Goal: Information Seeking & Learning: Learn about a topic

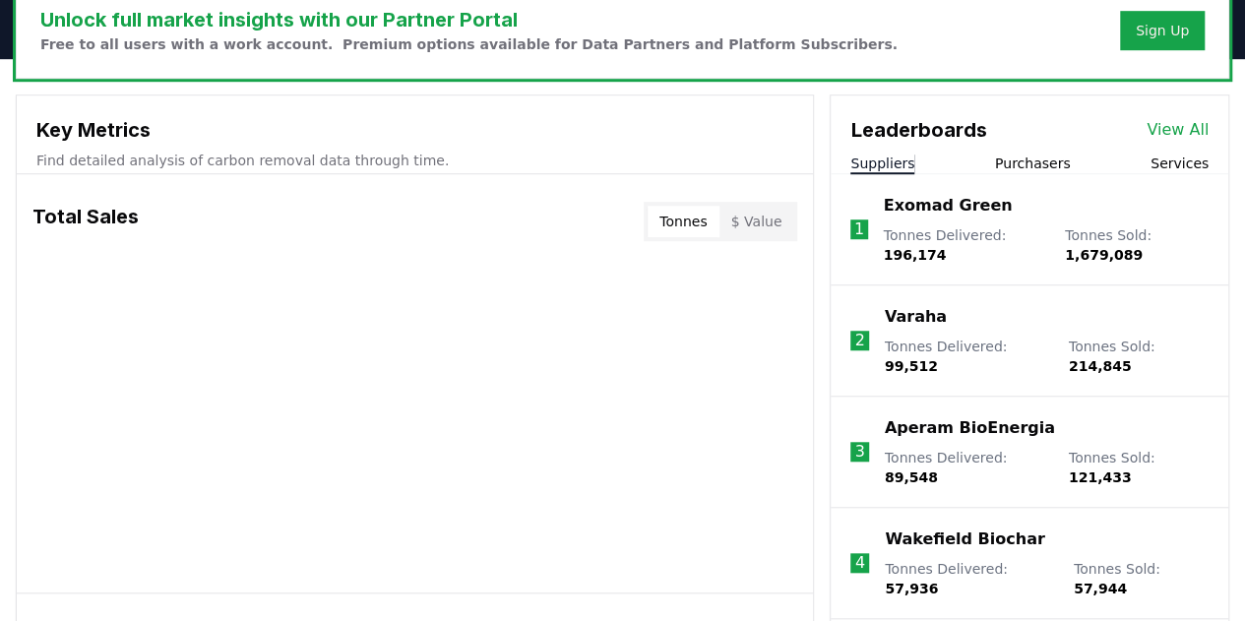
scroll to position [629, 0]
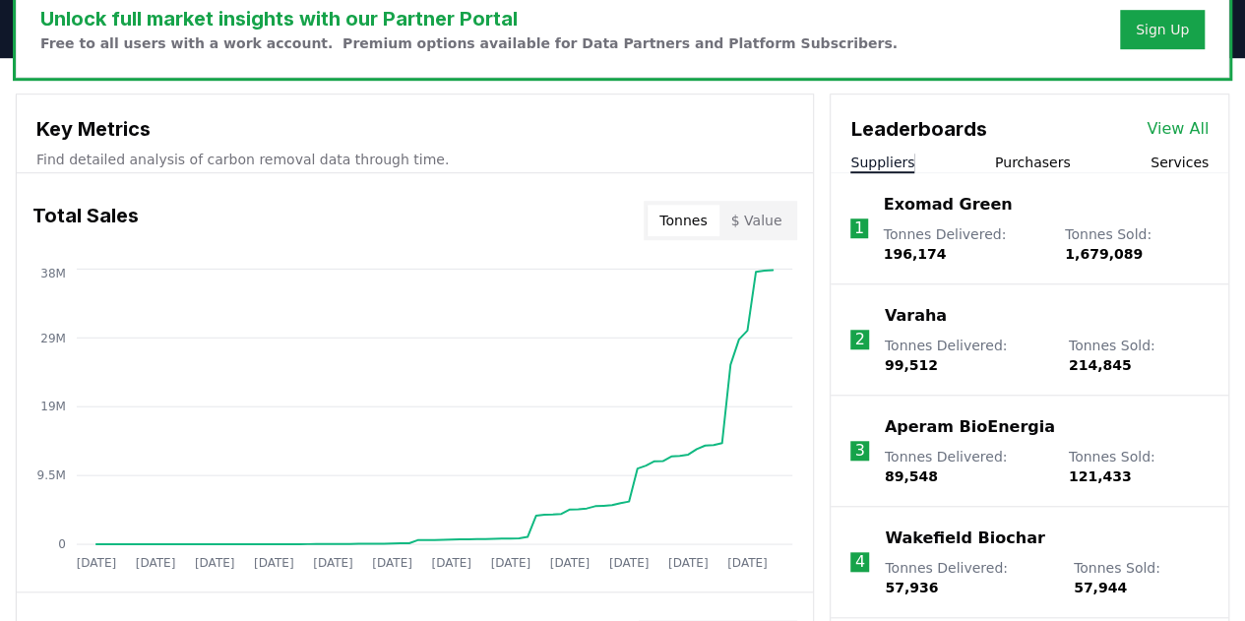
click at [898, 164] on button "Suppliers" at bounding box center [882, 163] width 64 height 20
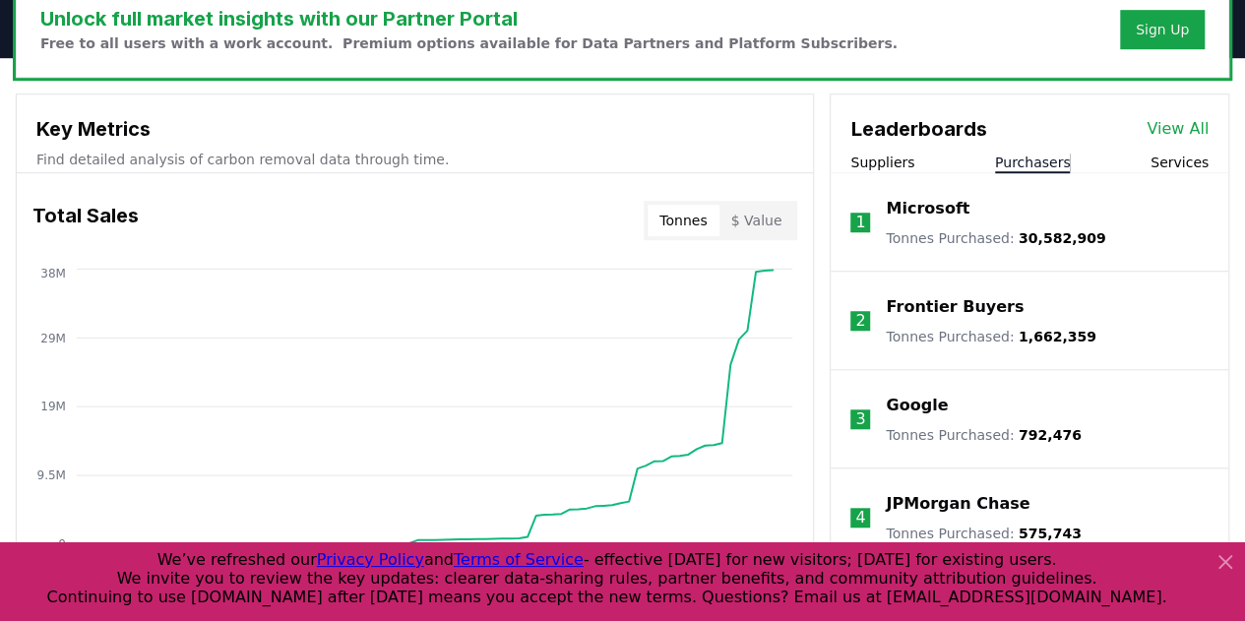
click at [1001, 168] on button "Purchasers" at bounding box center [1033, 163] width 76 height 20
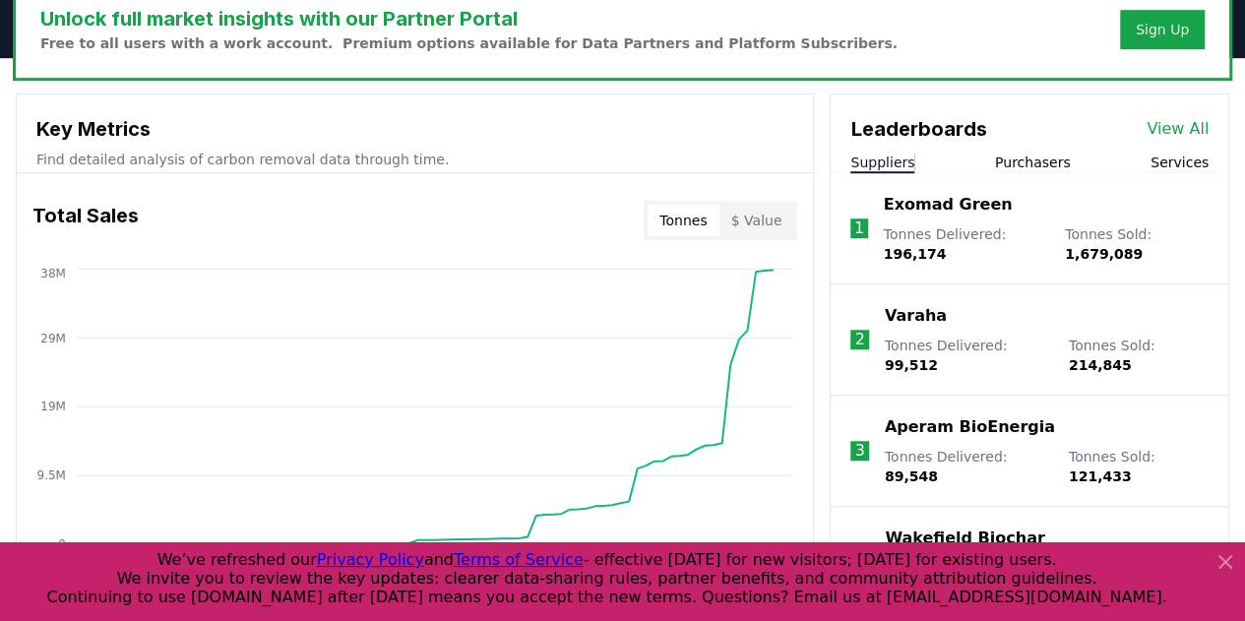
click at [904, 162] on button "Suppliers" at bounding box center [882, 163] width 64 height 20
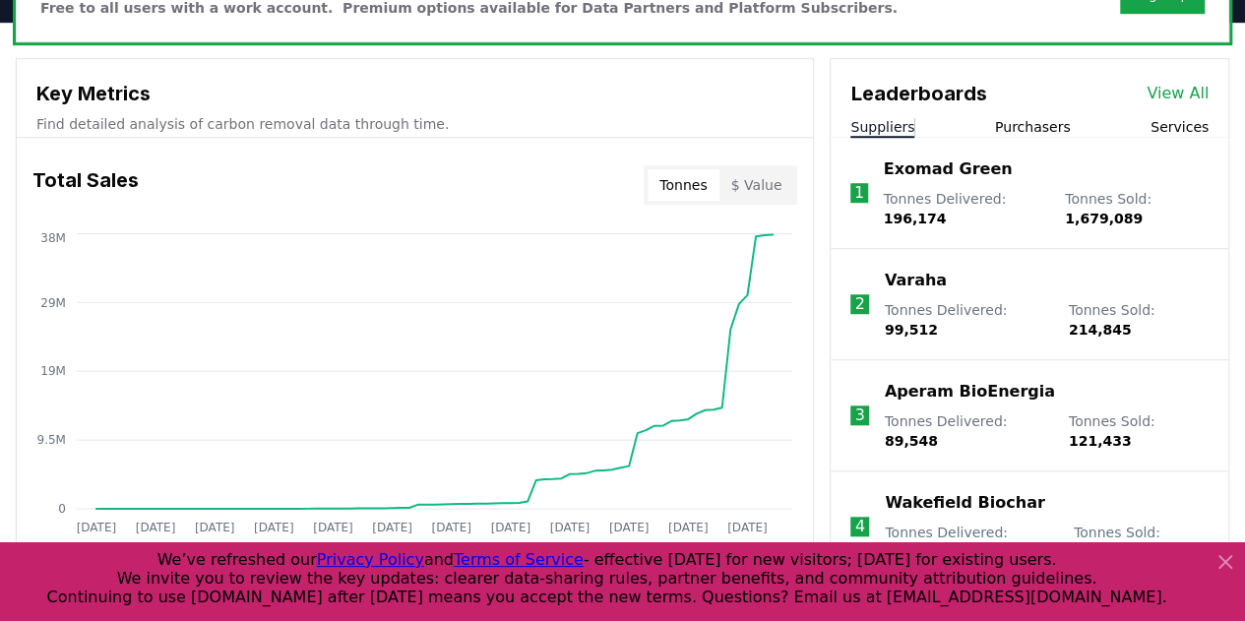
scroll to position [605, 0]
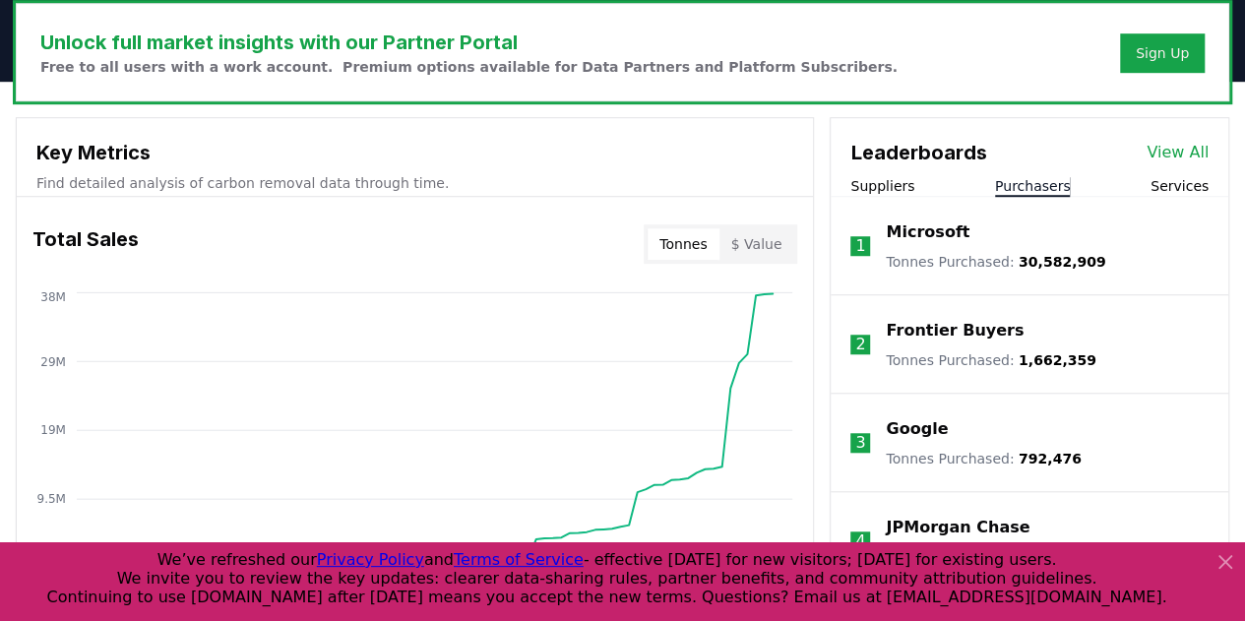
click at [1018, 179] on button "Purchasers" at bounding box center [1033, 186] width 76 height 20
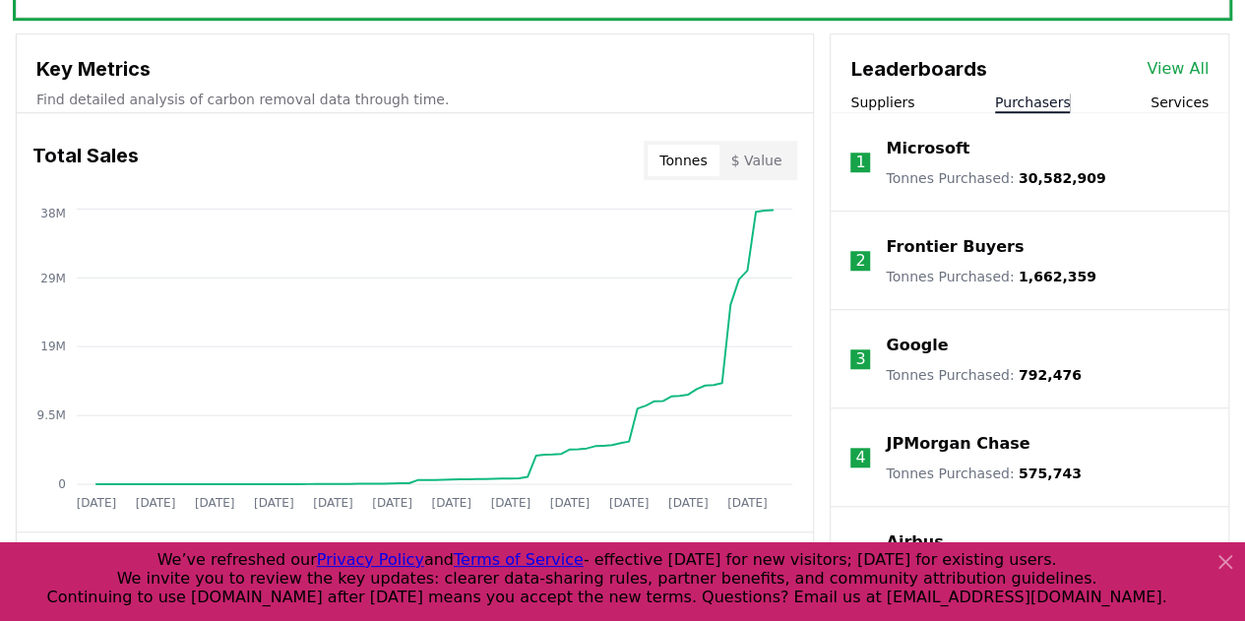
scroll to position [691, 0]
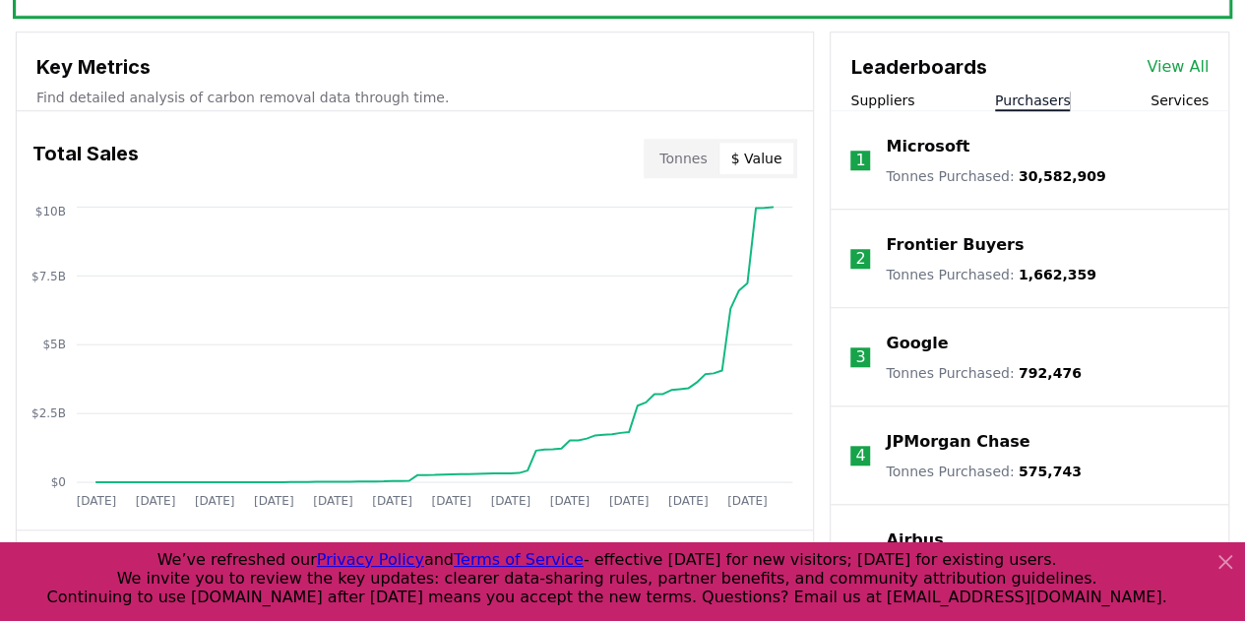
click at [760, 158] on button "$ Value" at bounding box center [756, 158] width 75 height 31
click at [677, 155] on button "Tonnes" at bounding box center [683, 158] width 71 height 31
click at [751, 155] on button "$ Value" at bounding box center [756, 158] width 75 height 31
click at [682, 157] on button "Tonnes" at bounding box center [683, 158] width 71 height 31
click at [754, 155] on button "$ Value" at bounding box center [756, 158] width 75 height 31
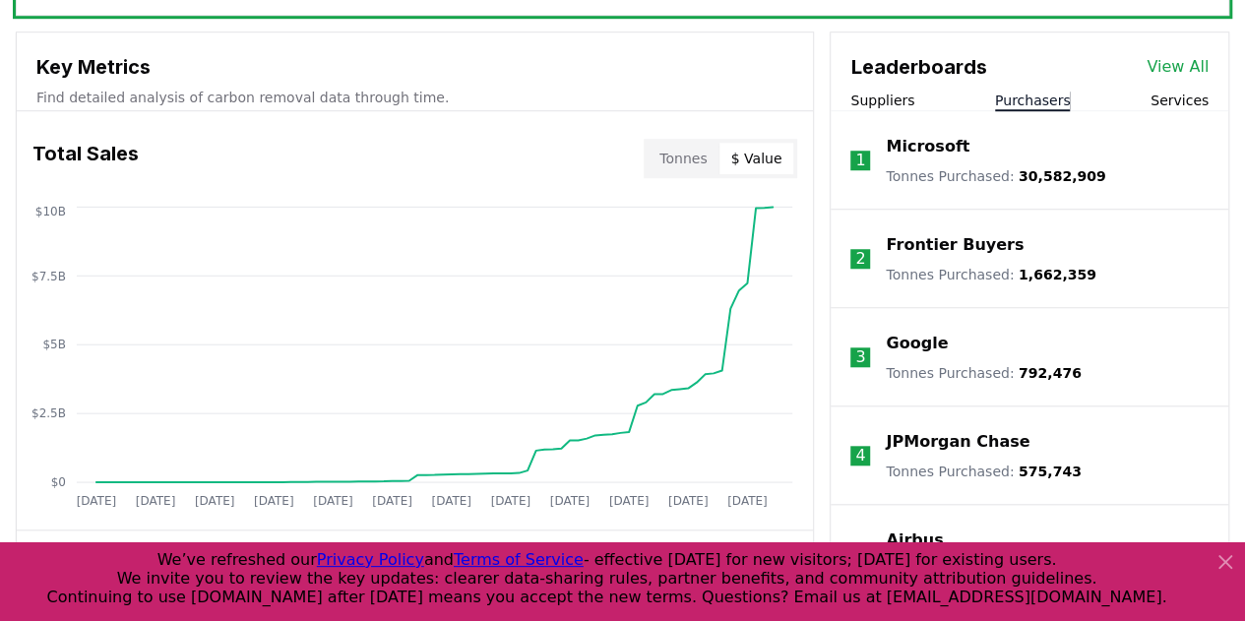
click at [1169, 69] on link "View All" at bounding box center [1178, 67] width 62 height 24
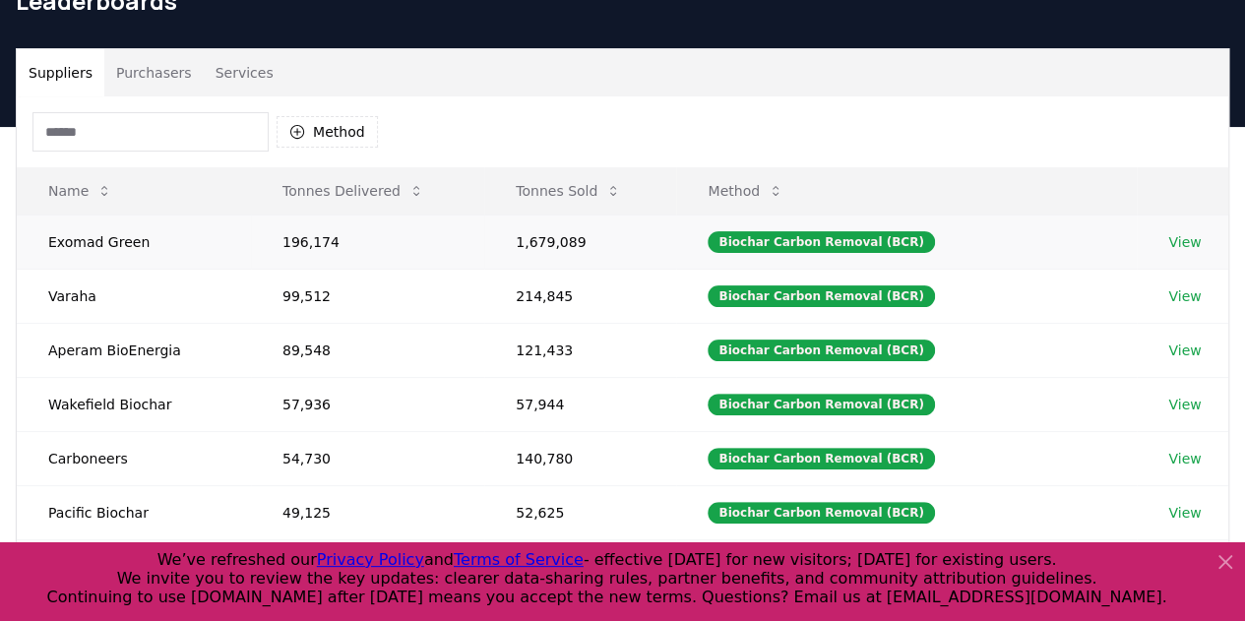
scroll to position [100, 0]
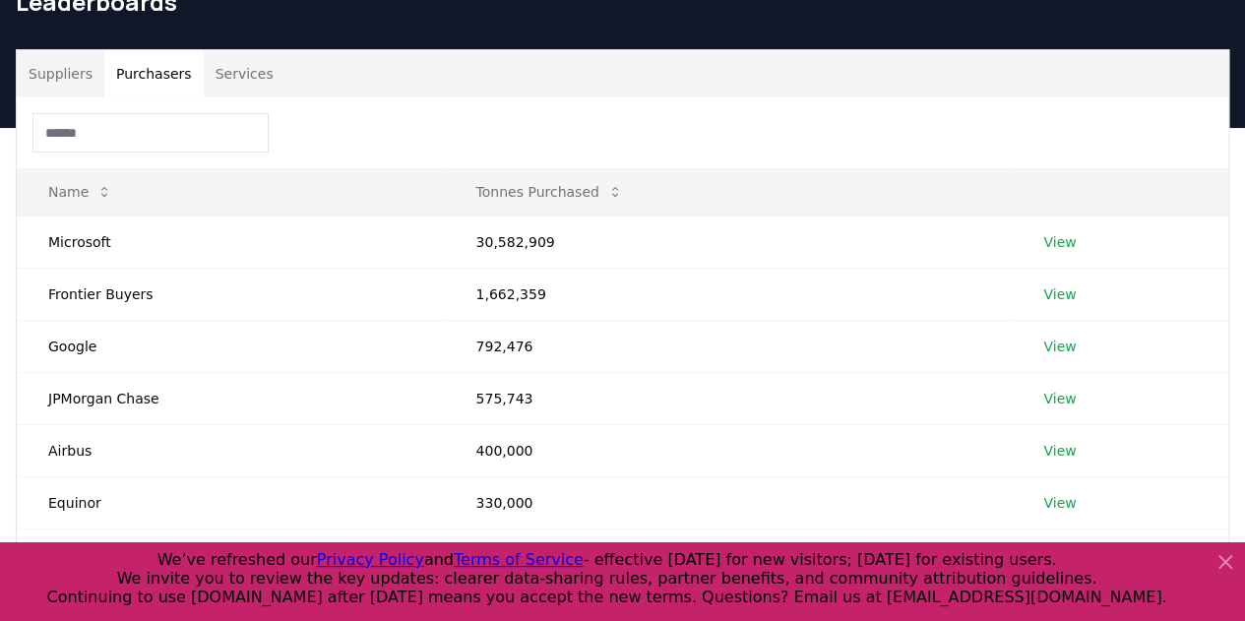
click at [181, 84] on button "Purchasers" at bounding box center [153, 73] width 99 height 47
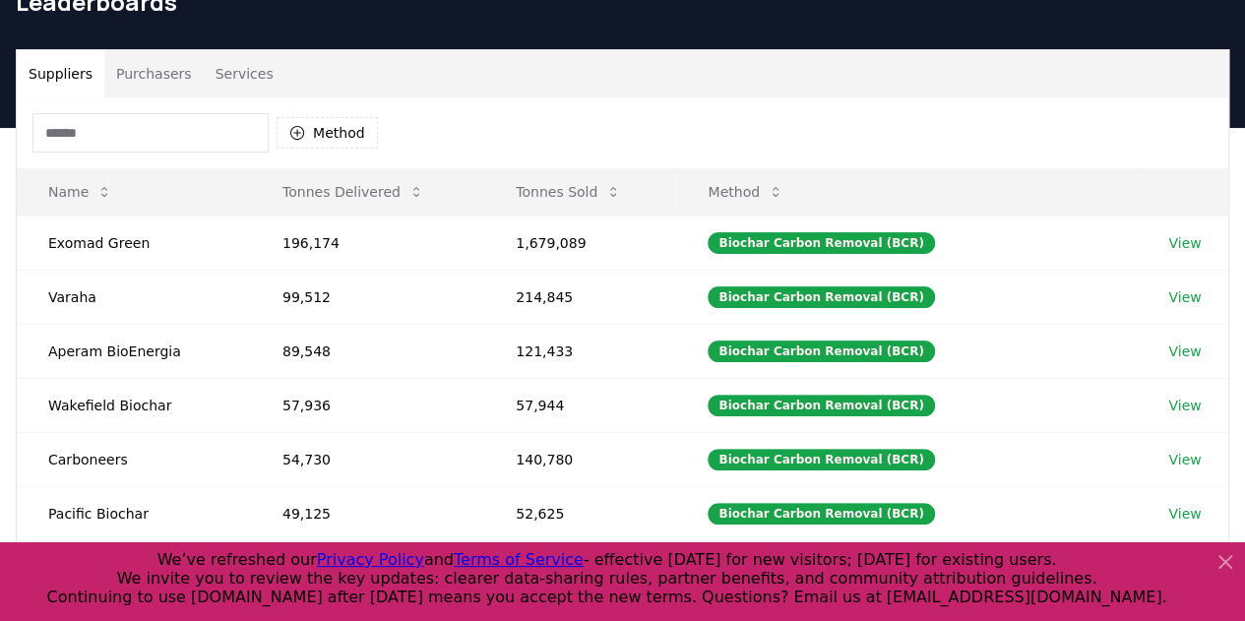
click at [36, 71] on button "Suppliers" at bounding box center [61, 73] width 88 height 47
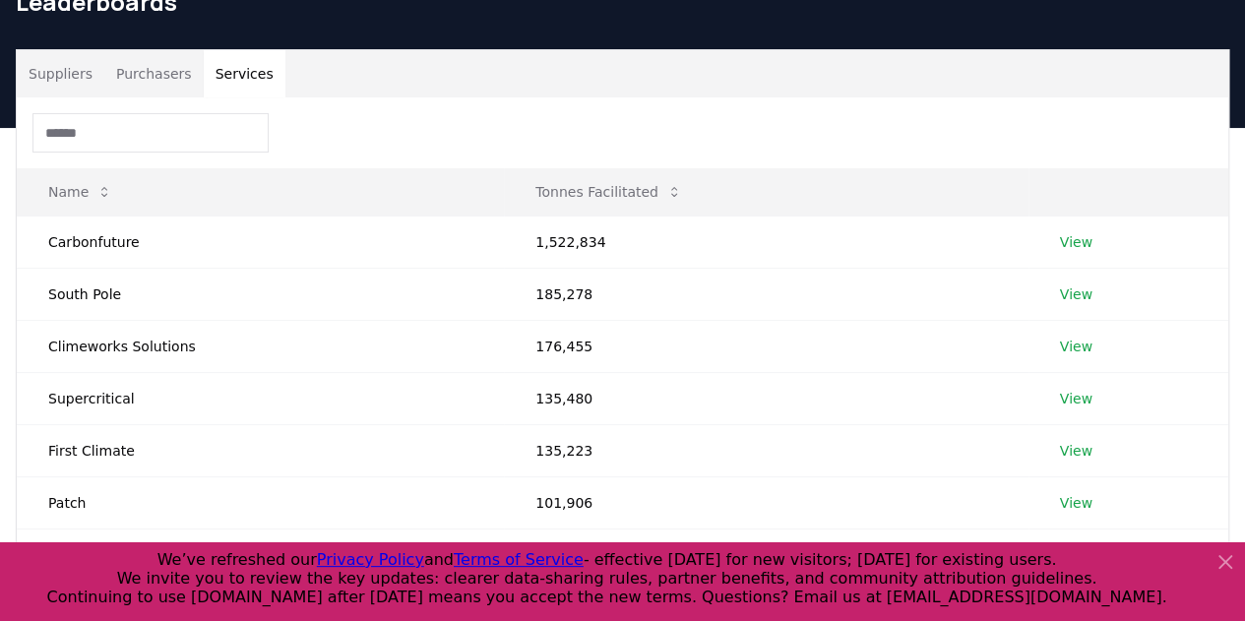
click at [229, 60] on button "Services" at bounding box center [245, 73] width 82 height 47
click at [76, 76] on button "Suppliers" at bounding box center [61, 73] width 88 height 47
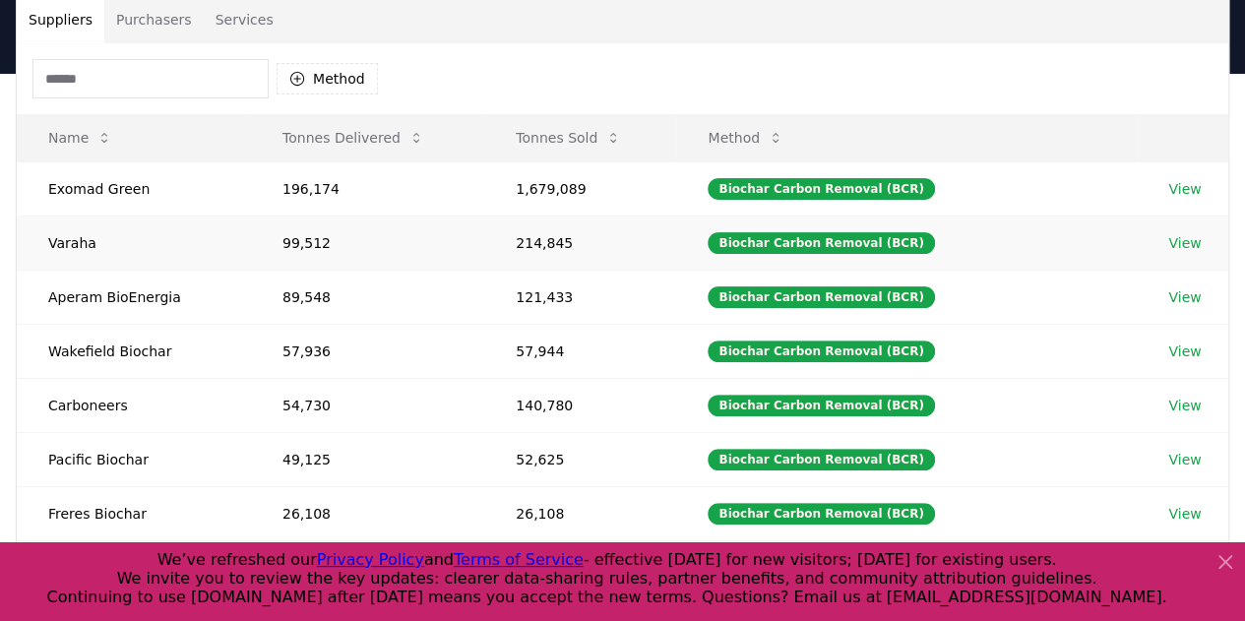
scroll to position [154, 0]
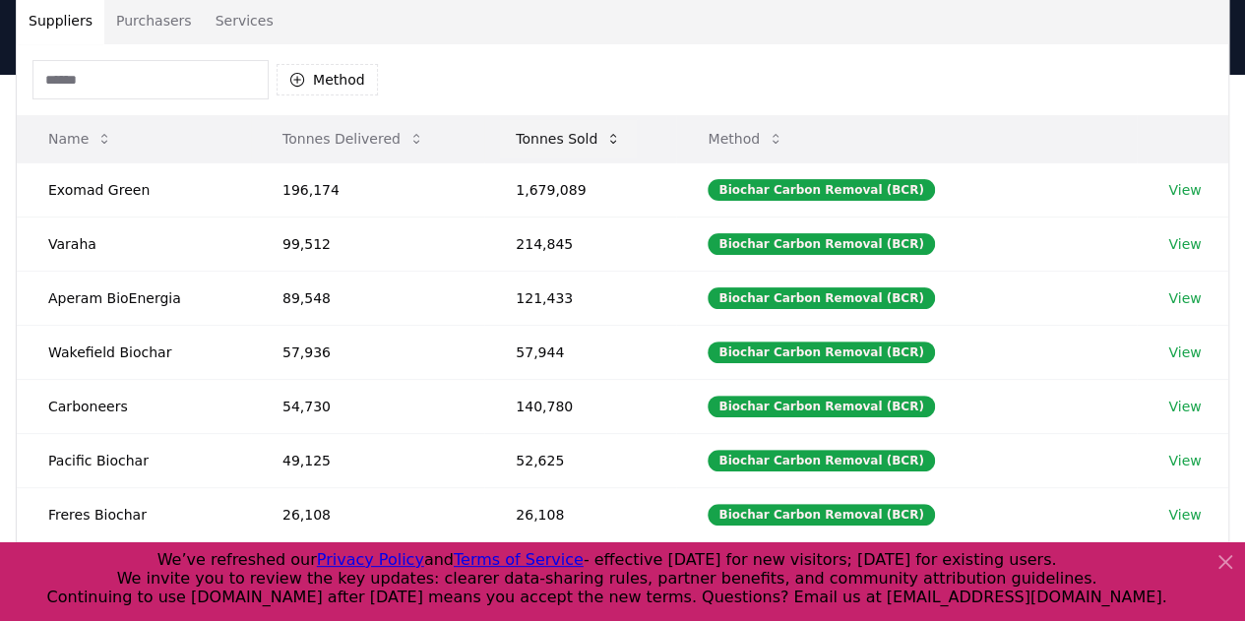
click at [563, 144] on button "Tonnes Sold" at bounding box center [568, 138] width 137 height 39
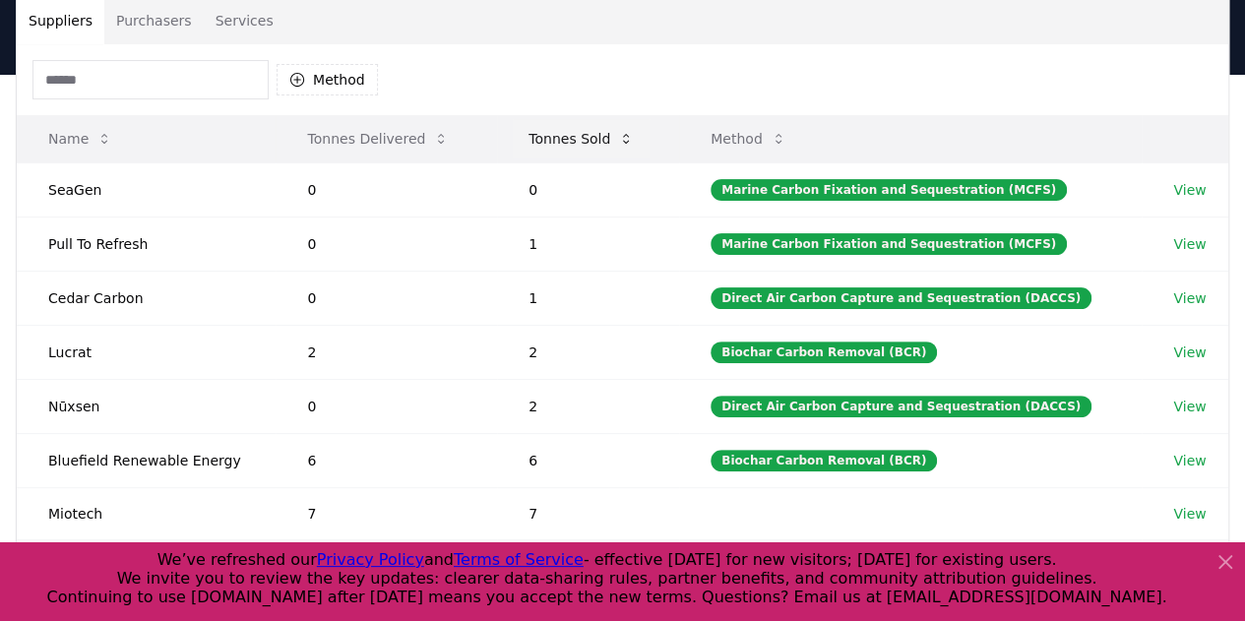
click at [563, 144] on button "Tonnes Sold" at bounding box center [581, 138] width 137 height 39
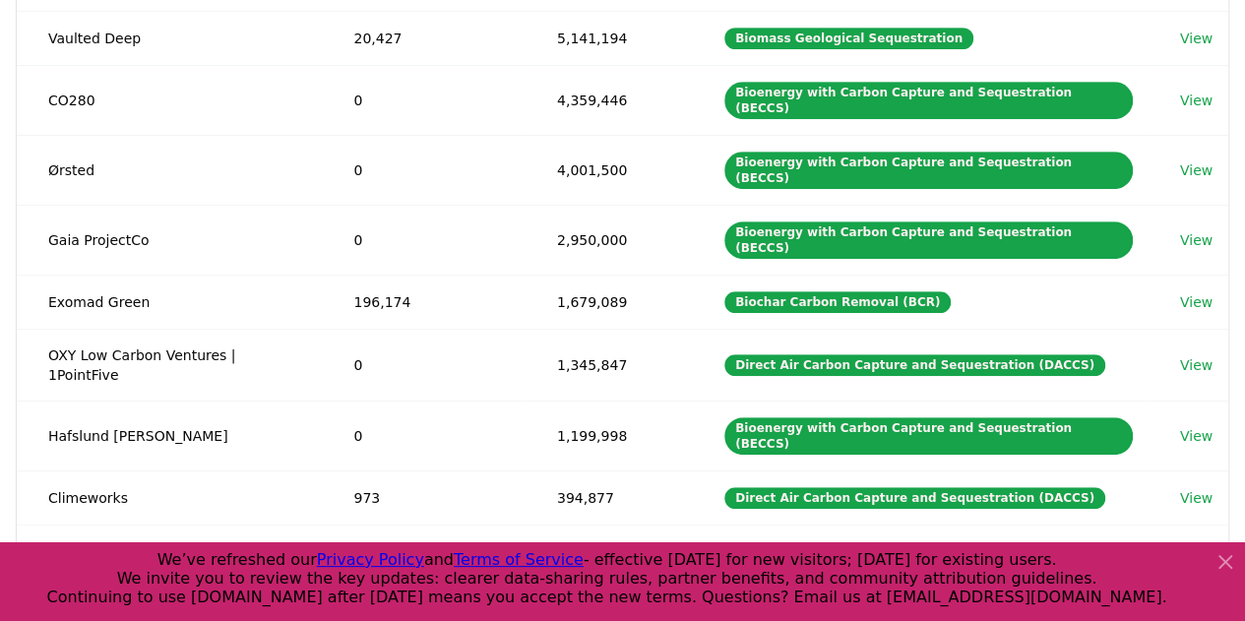
scroll to position [0, 0]
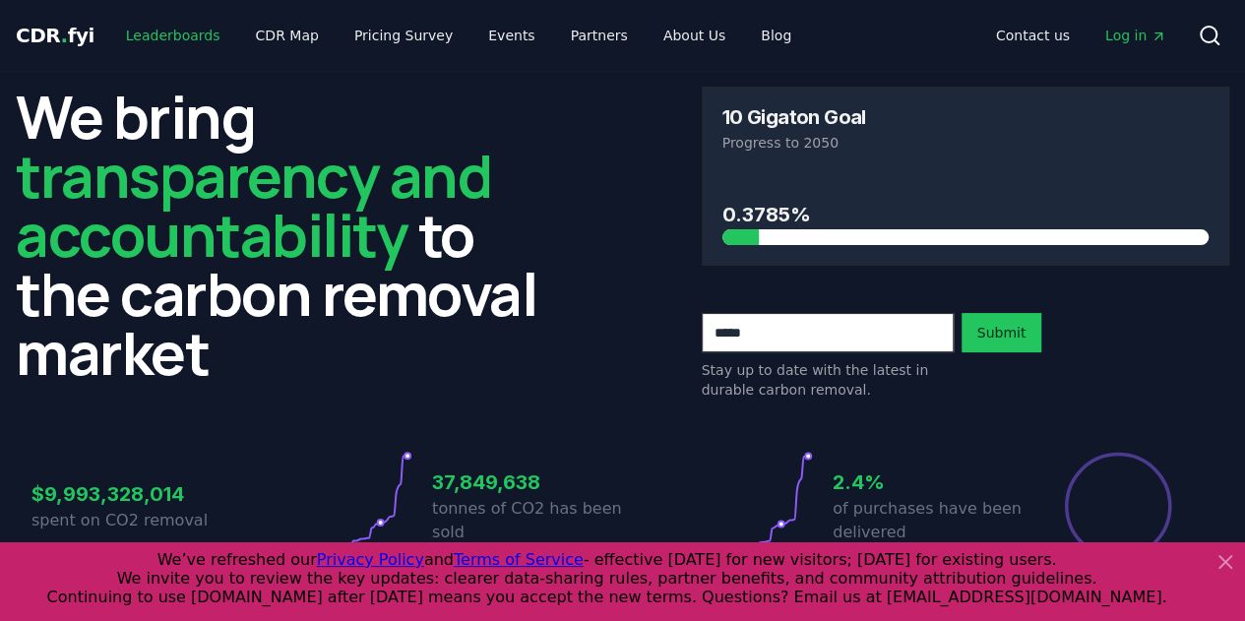
click at [156, 36] on link "Leaderboards" at bounding box center [173, 35] width 126 height 35
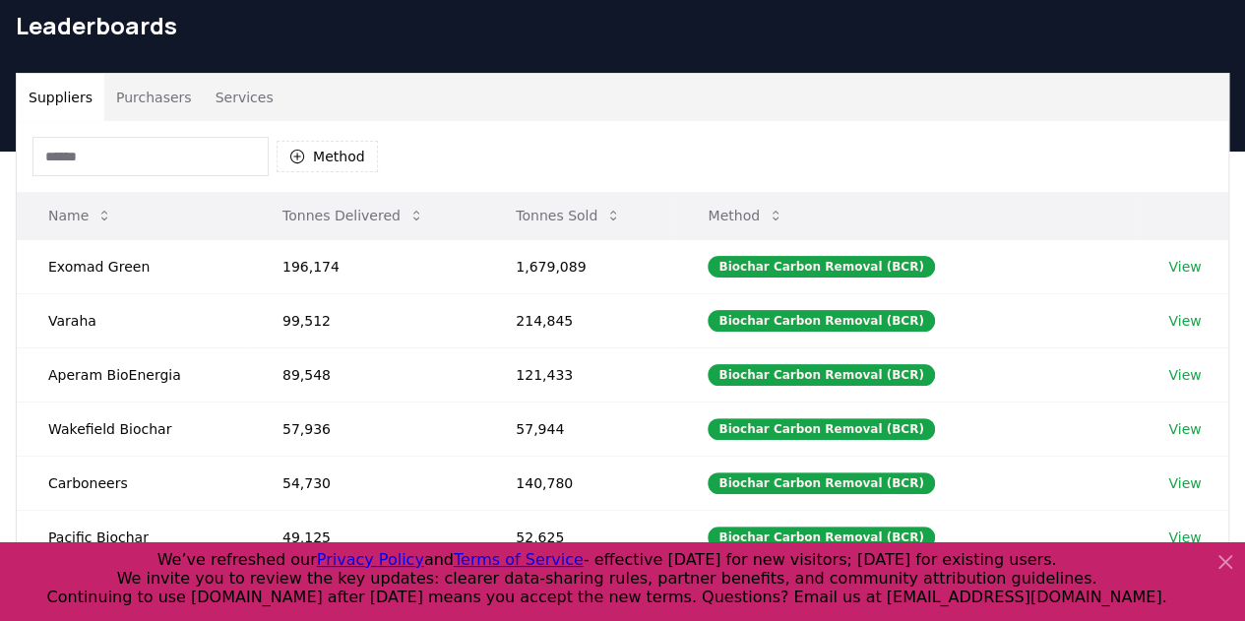
scroll to position [52, 0]
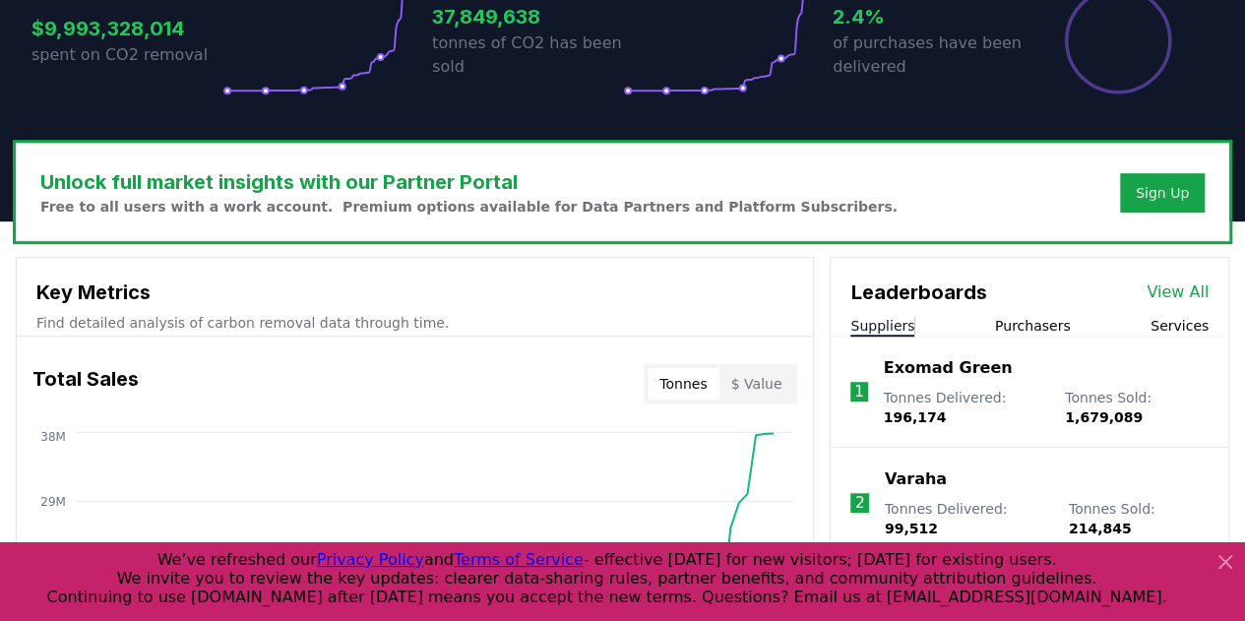
scroll to position [466, 0]
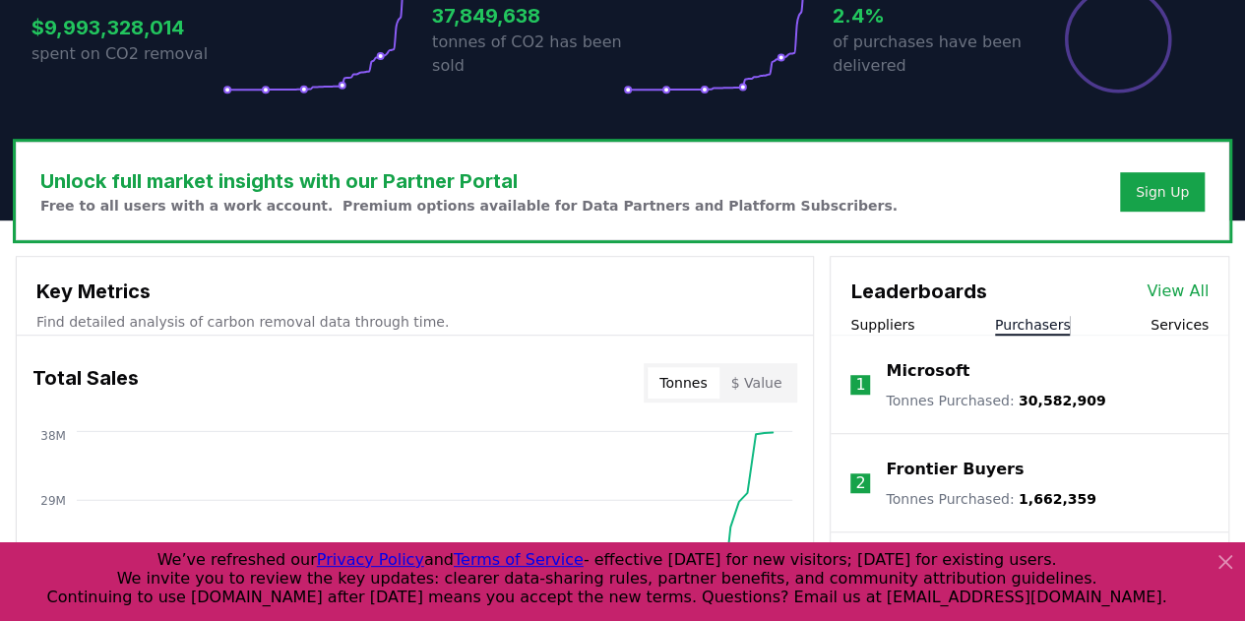
click at [1020, 318] on button "Purchasers" at bounding box center [1033, 325] width 76 height 20
click at [1185, 290] on link "View All" at bounding box center [1178, 292] width 62 height 24
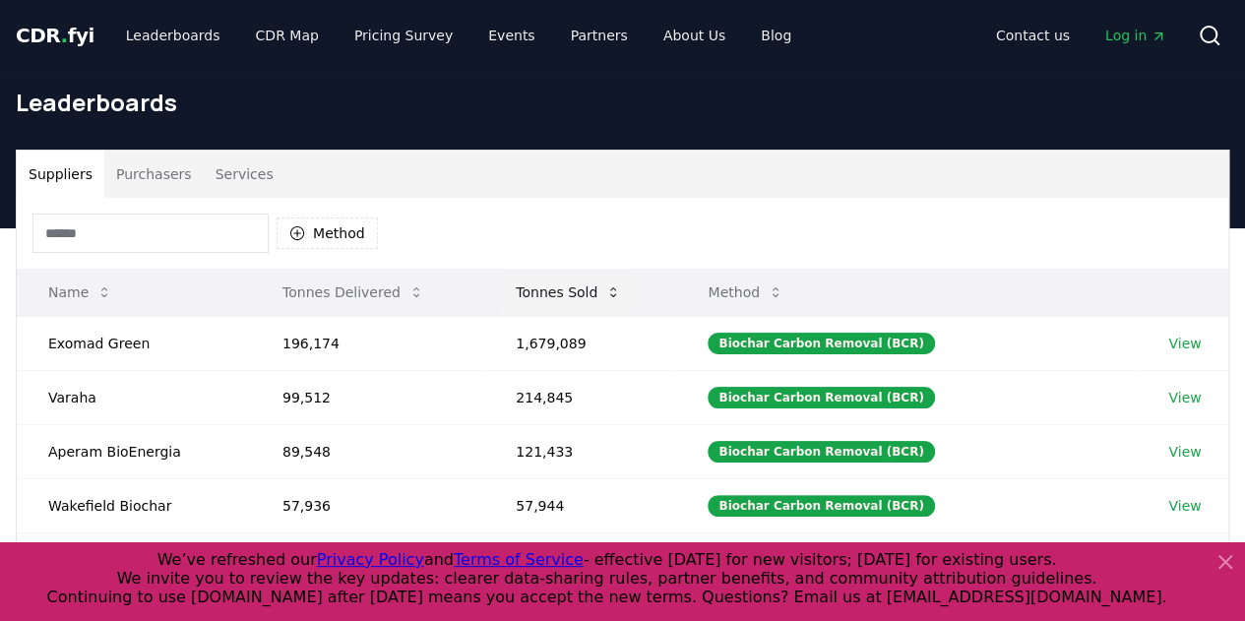
click at [555, 300] on button "Tonnes Sold" at bounding box center [568, 292] width 137 height 39
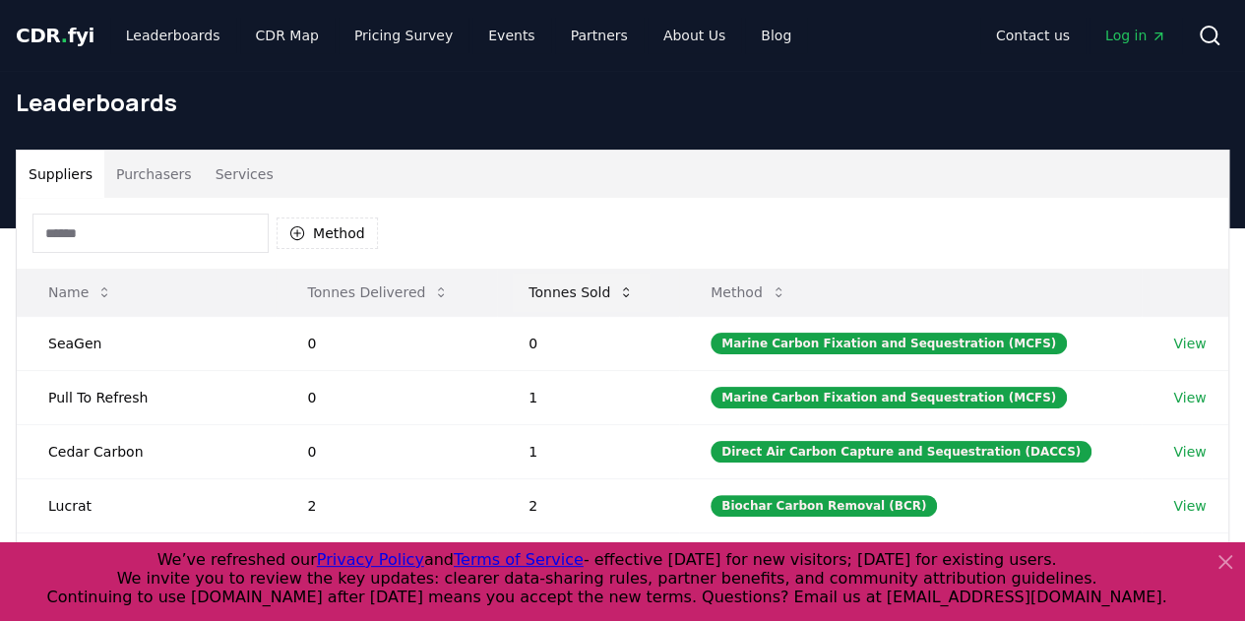
click at [555, 300] on button "Tonnes Sold" at bounding box center [581, 292] width 137 height 39
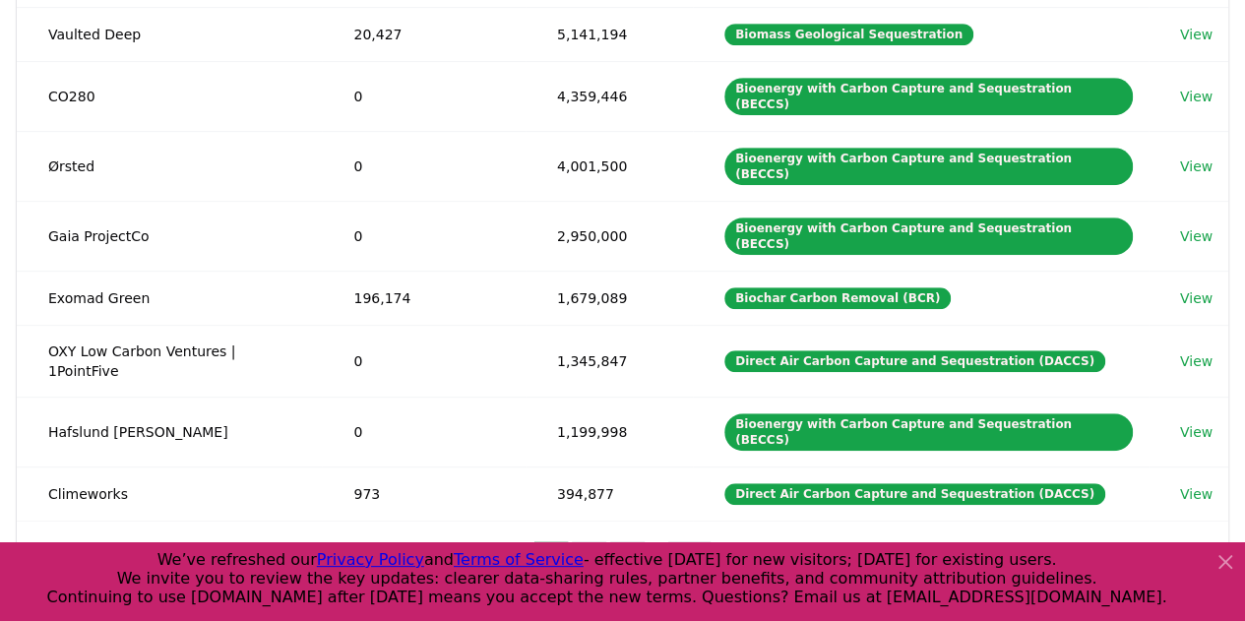
scroll to position [453, 0]
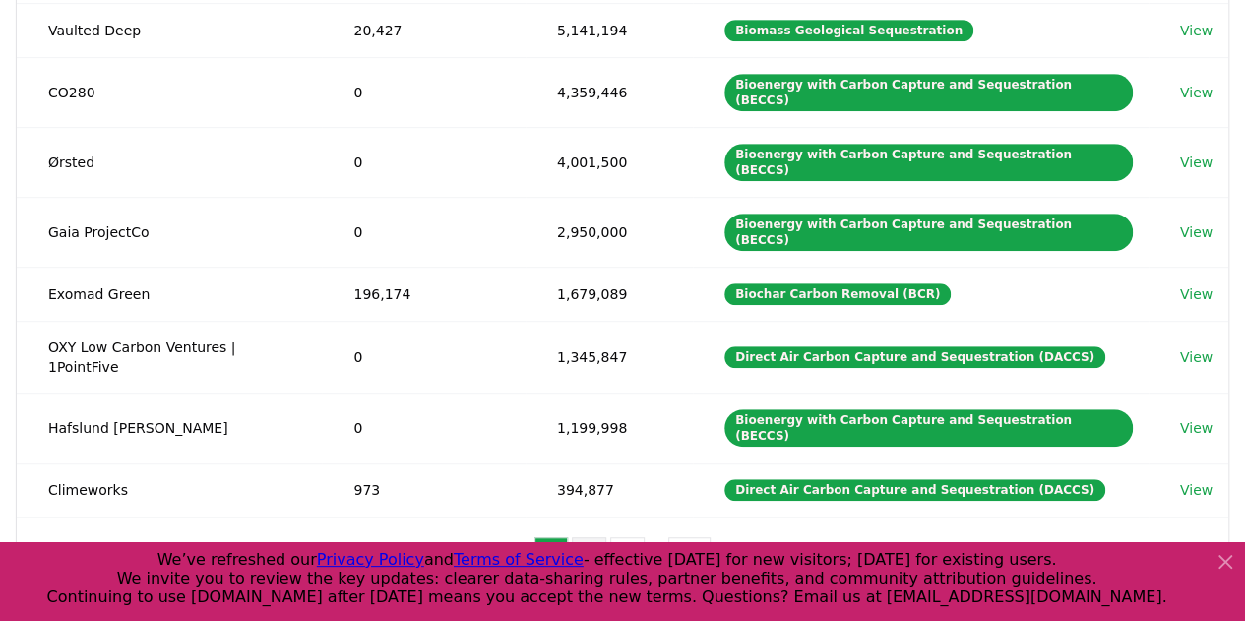
click at [594, 537] on button "2" at bounding box center [589, 556] width 34 height 39
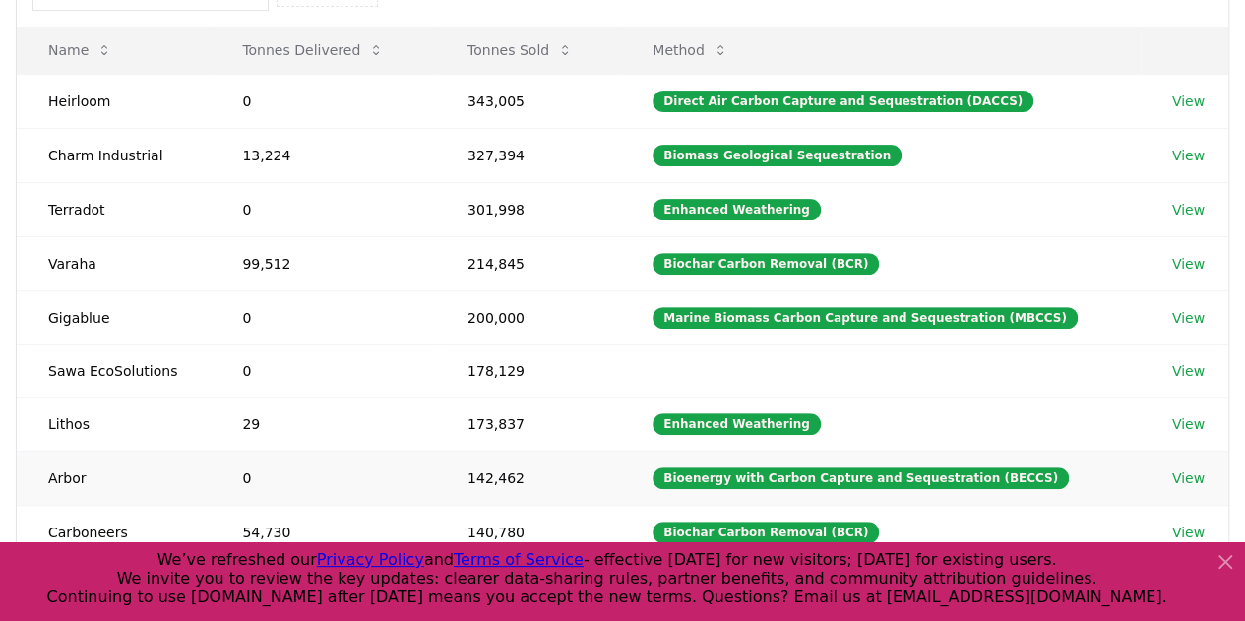
scroll to position [243, 0]
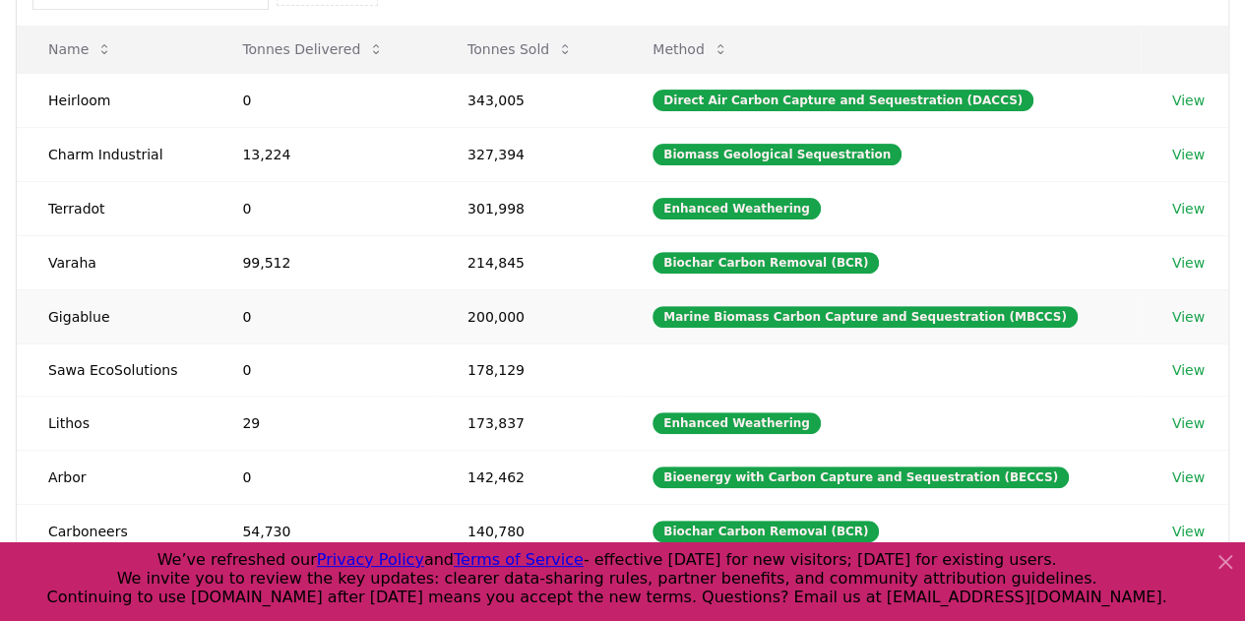
click at [483, 318] on td "200,000" at bounding box center [528, 316] width 185 height 54
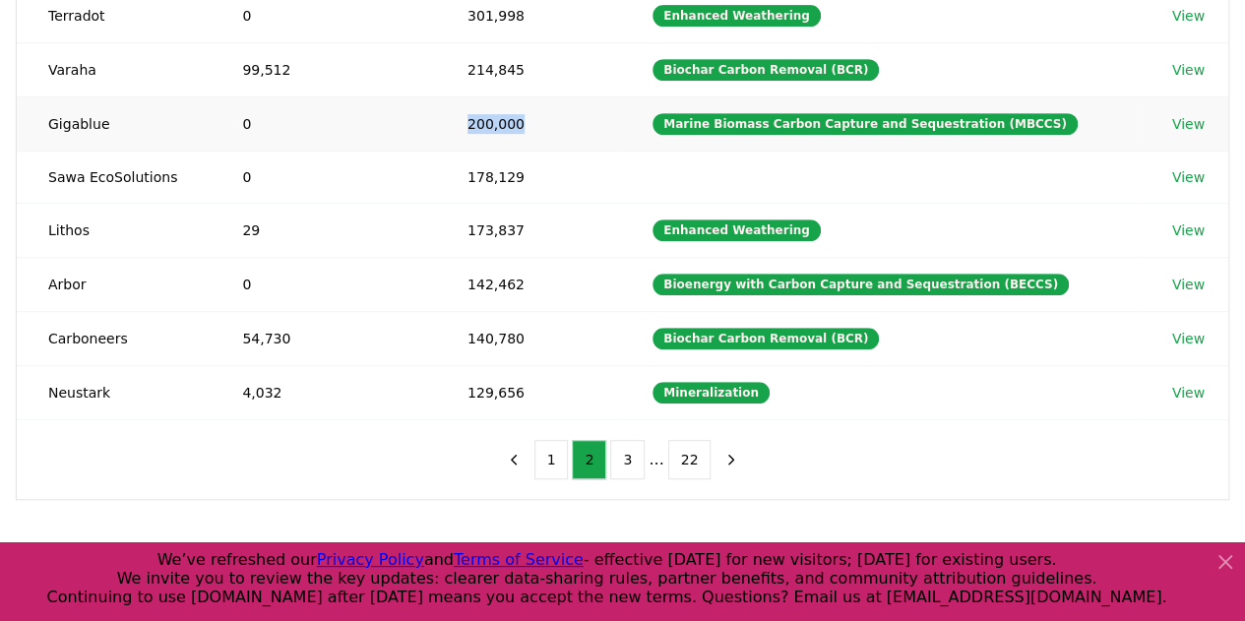
scroll to position [439, 0]
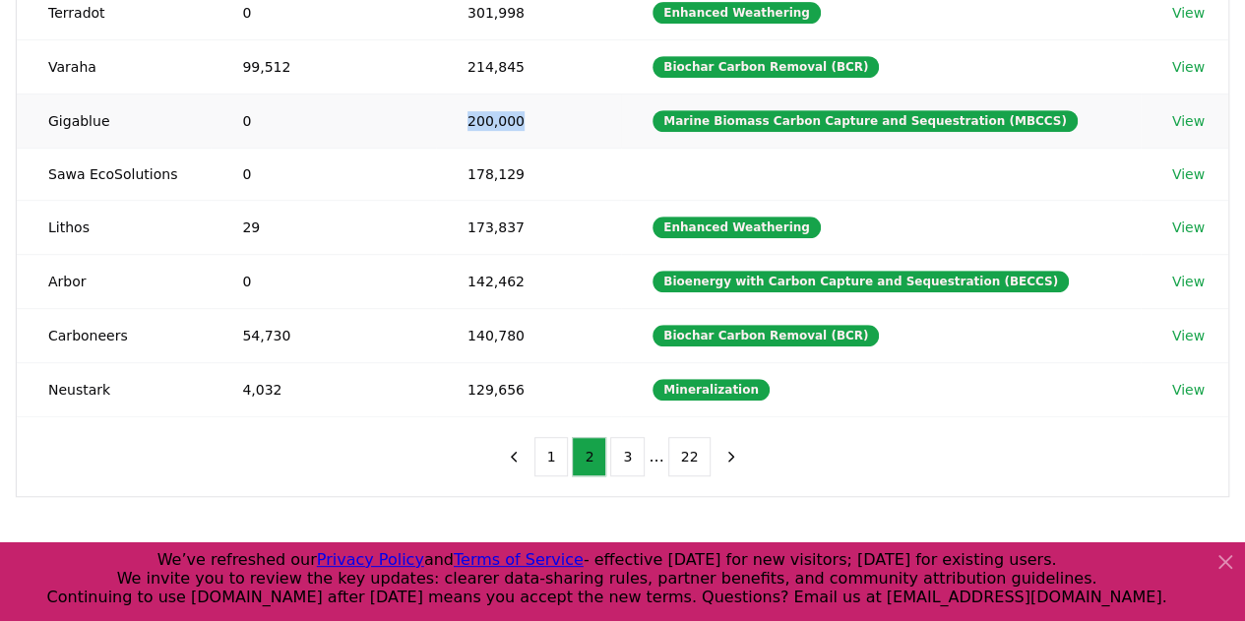
click at [531, 119] on td "200,000" at bounding box center [528, 120] width 185 height 54
click at [624, 437] on button "3" at bounding box center [627, 456] width 34 height 39
